Goal: Navigation & Orientation: Find specific page/section

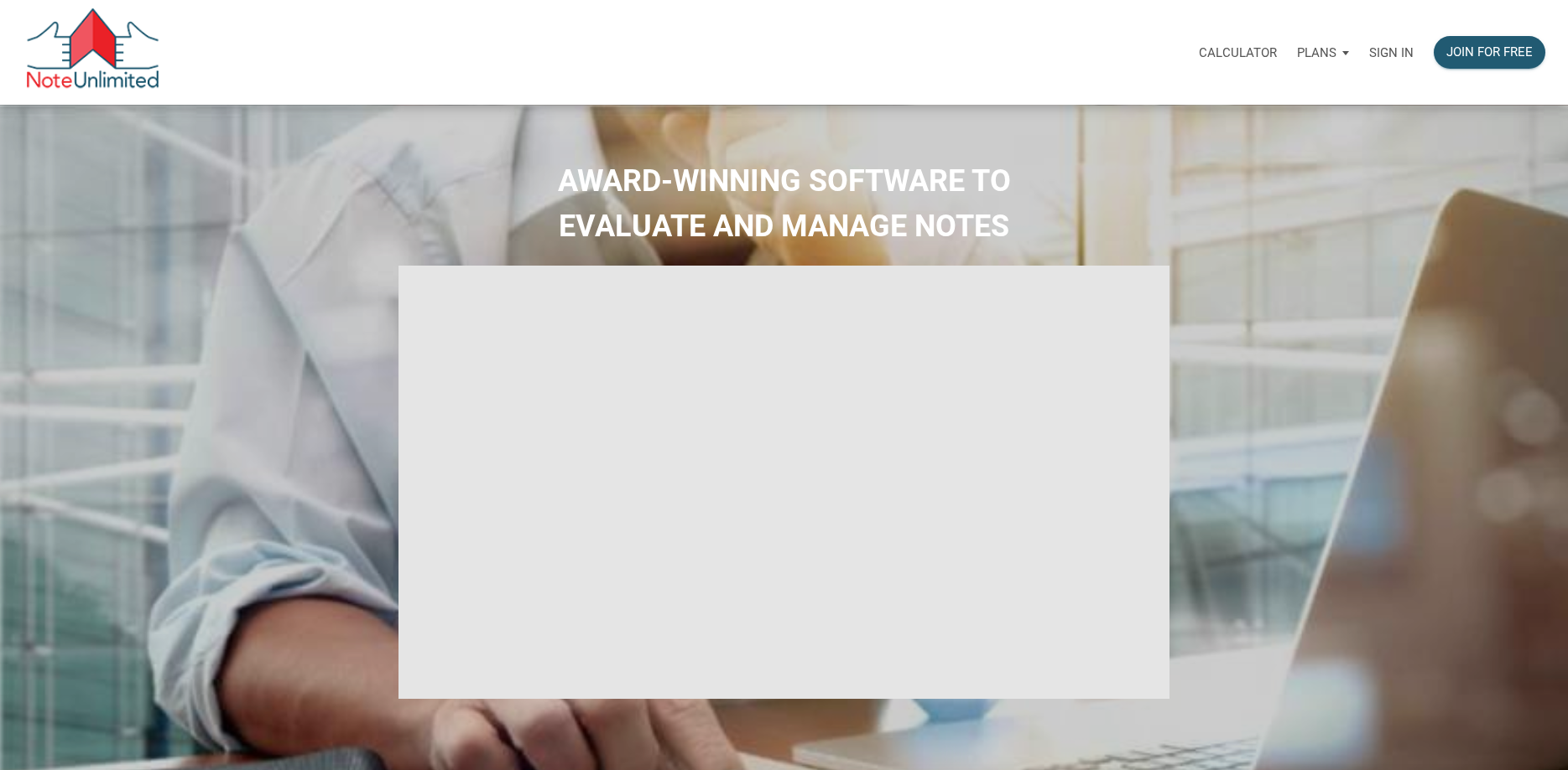
click at [1396, 56] on p "Sign in" at bounding box center [1391, 53] width 45 height 16
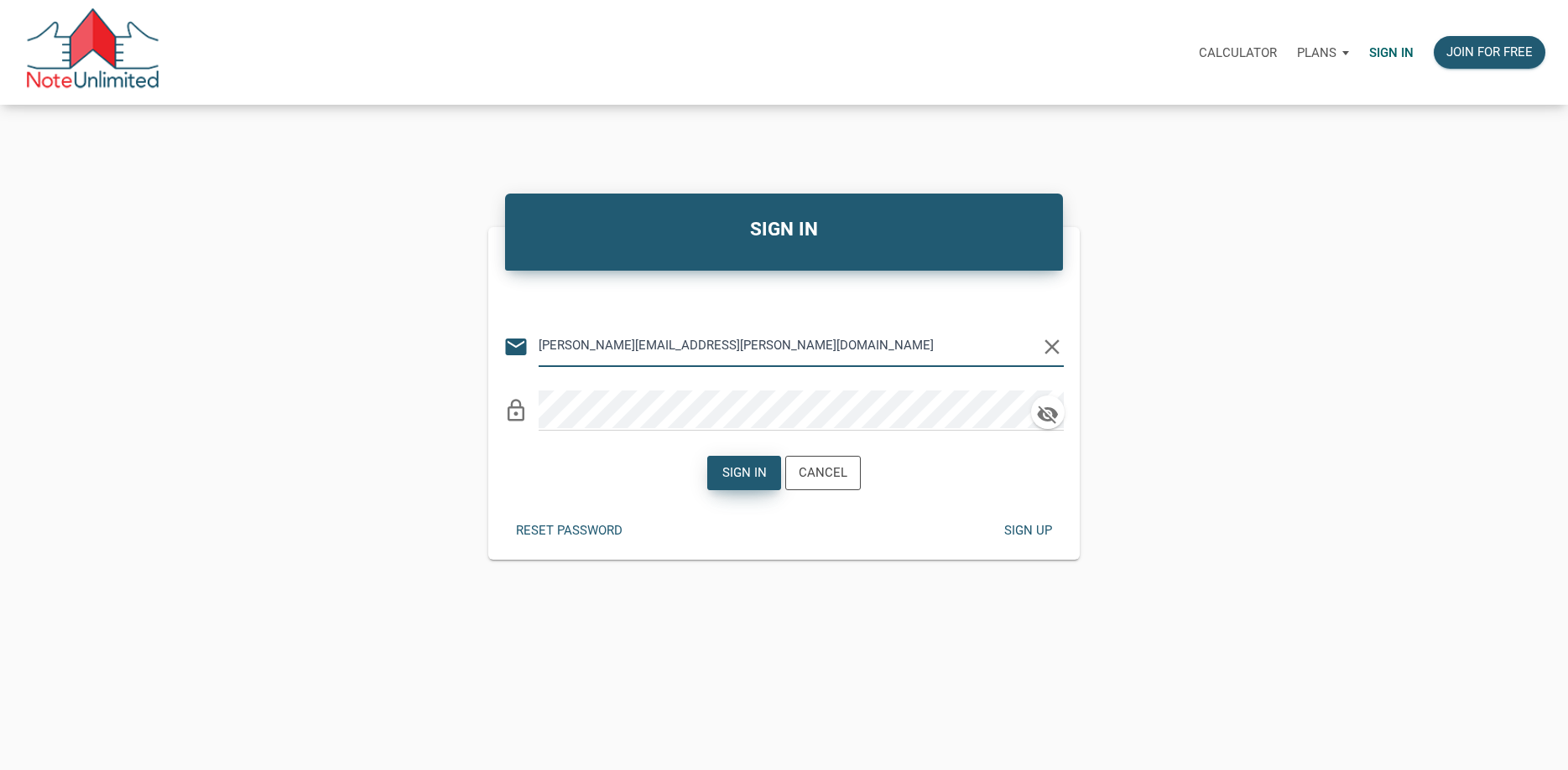
type input "[PERSON_NAME][EMAIL_ADDRESS][PERSON_NAME][DOMAIN_NAME]"
click at [740, 482] on div "Sign in" at bounding box center [744, 473] width 45 height 19
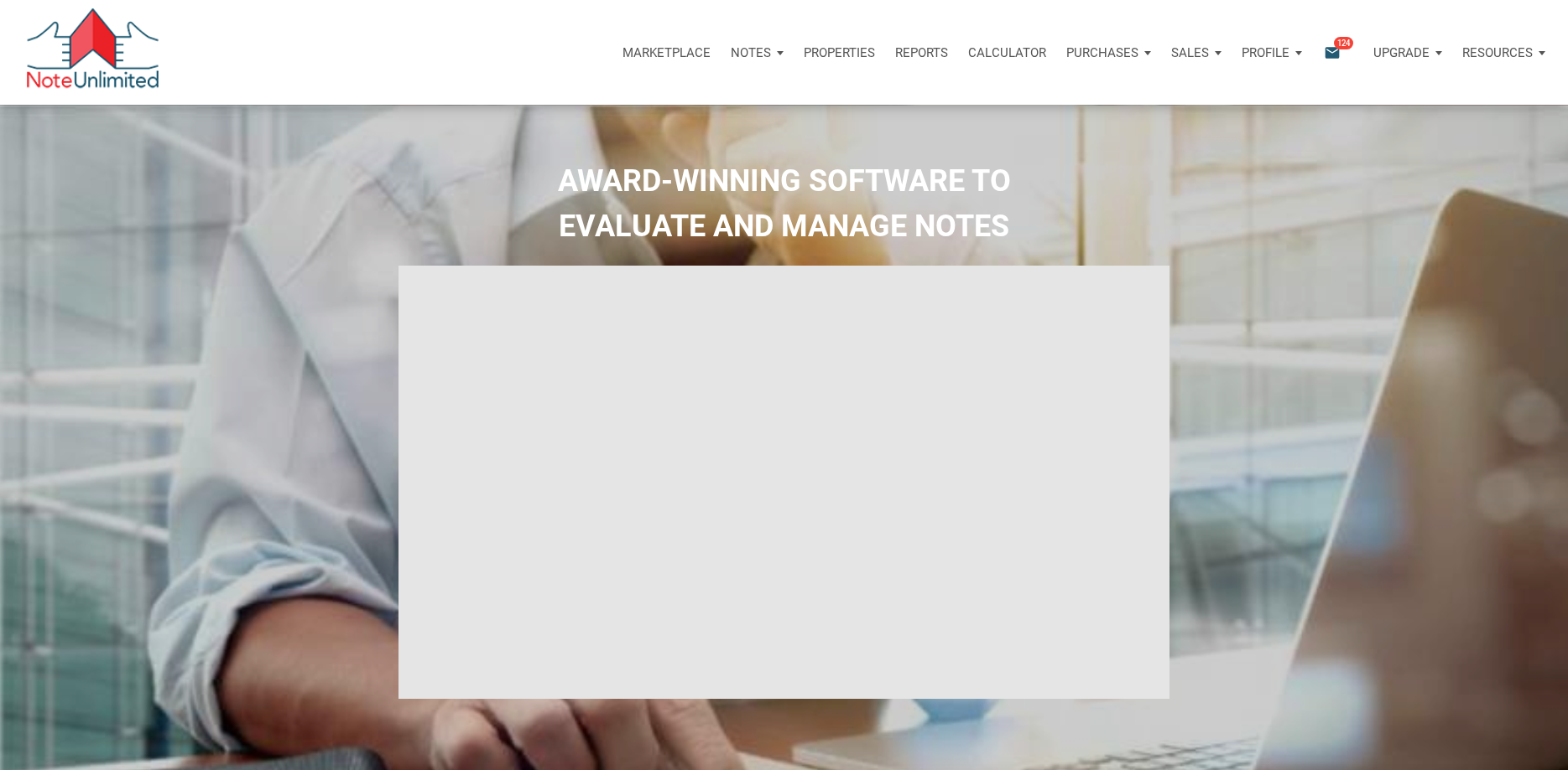
type input "Introduction to new features"
select select
click at [734, 50] on p "Notes" at bounding box center [739, 53] width 40 height 16
click at [665, 49] on p "Marketplace" at bounding box center [655, 53] width 88 height 16
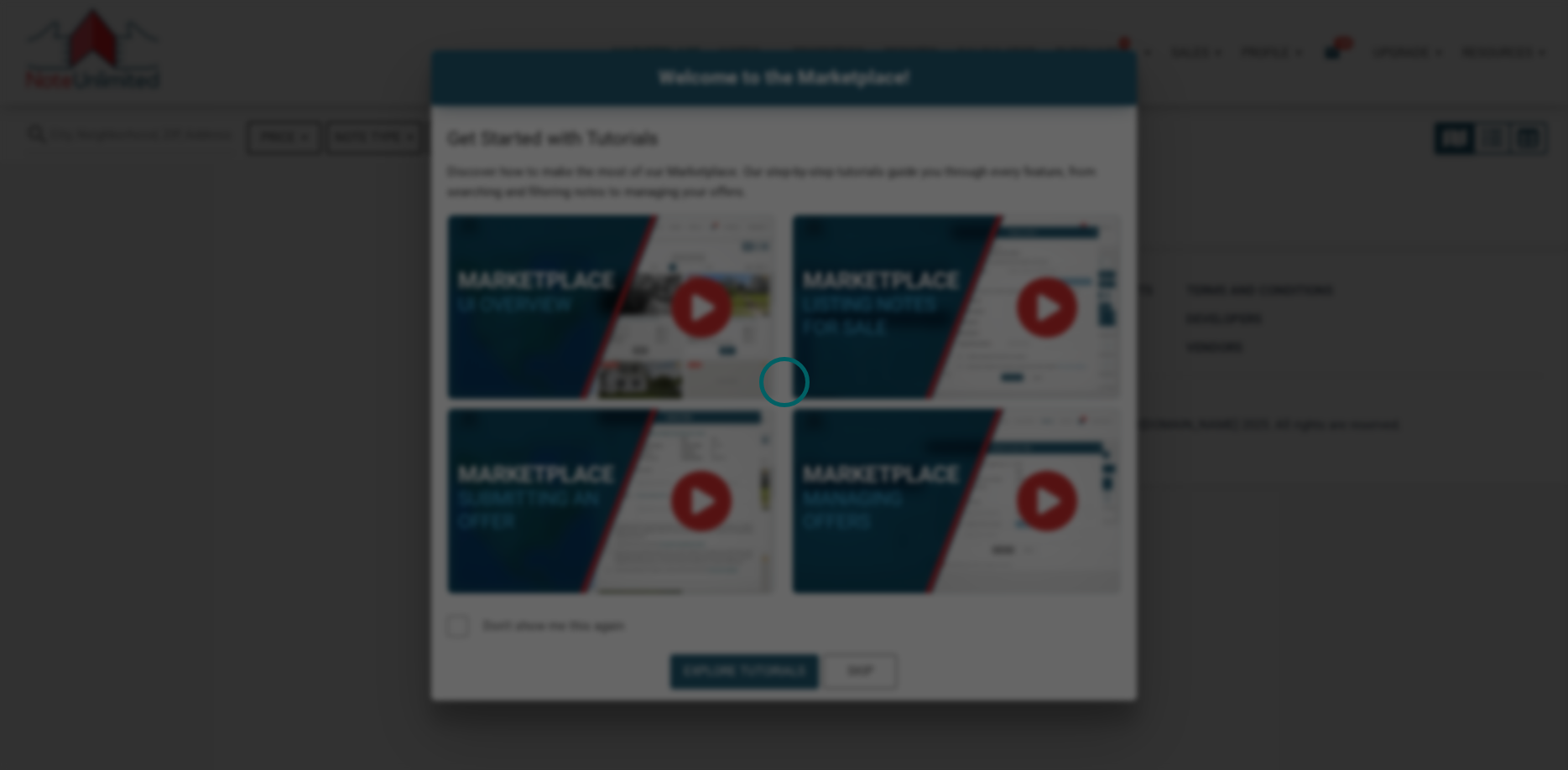
select select
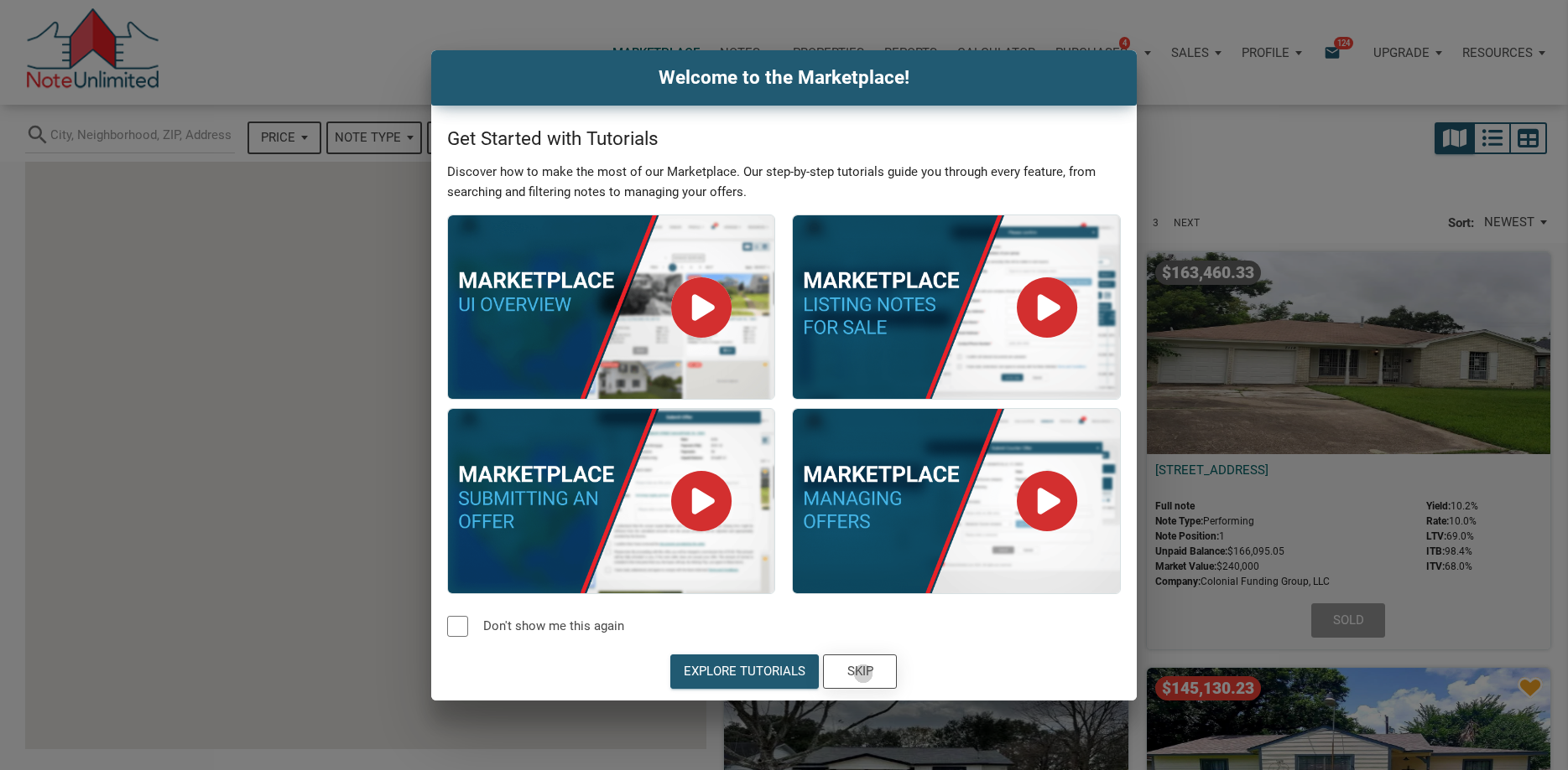
click at [863, 674] on div "Skip" at bounding box center [860, 672] width 26 height 19
